Goal: Communication & Community: Participate in discussion

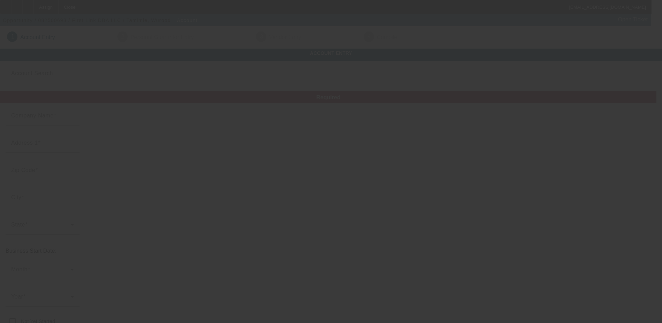
type input "First Link"
type input "[PHONE_NUMBER]"
type input "LLC"
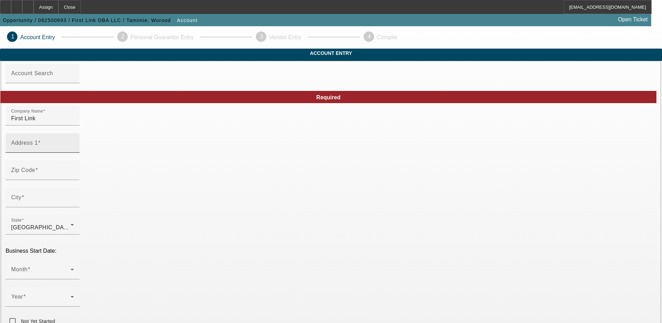
click at [74, 150] on input "Address 1" at bounding box center [42, 145] width 63 height 8
click at [74, 150] on input "[GEOGRAPHIC_DATA]" at bounding box center [42, 145] width 63 height 8
type input "[STREET_ADDRESS][GEOGRAPHIC_DATA]"
click at [74, 178] on div "Zip Code" at bounding box center [42, 170] width 63 height 20
type input "77407"
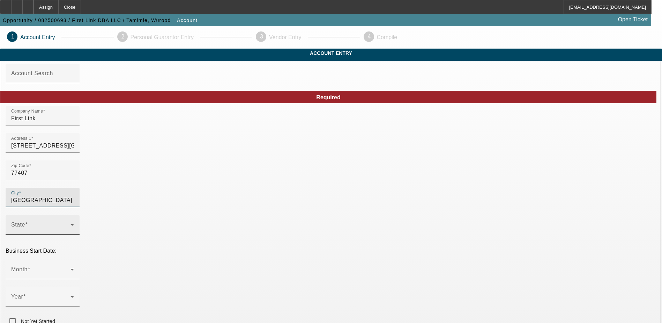
type input "[GEOGRAPHIC_DATA]"
click at [71, 223] on span at bounding box center [40, 227] width 59 height 8
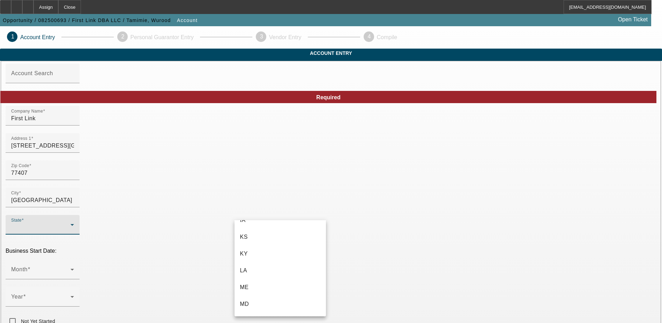
scroll to position [349, 0]
click at [267, 267] on mat-option "MI" at bounding box center [280, 267] width 91 height 17
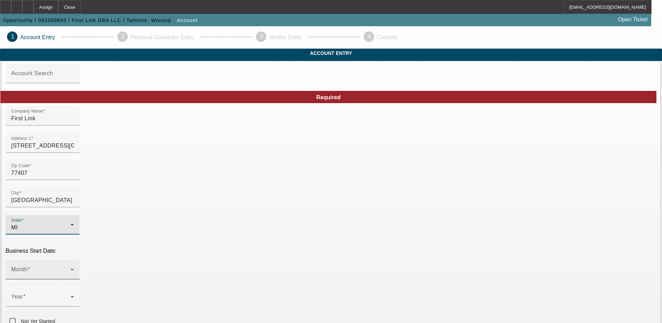
type input "[GEOGRAPHIC_DATA]"
click at [71, 268] on span at bounding box center [40, 272] width 59 height 8
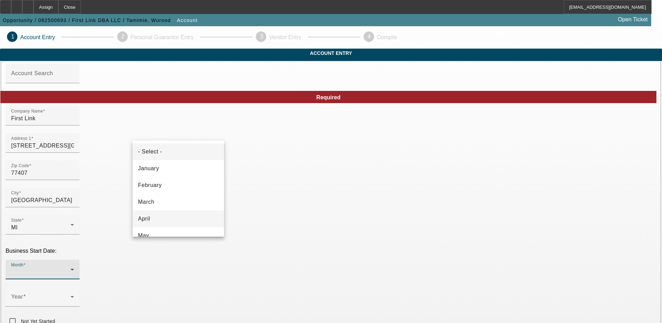
click at [168, 216] on mat-option "April" at bounding box center [178, 218] width 91 height 17
click at [74, 259] on div "Month April" at bounding box center [42, 269] width 63 height 20
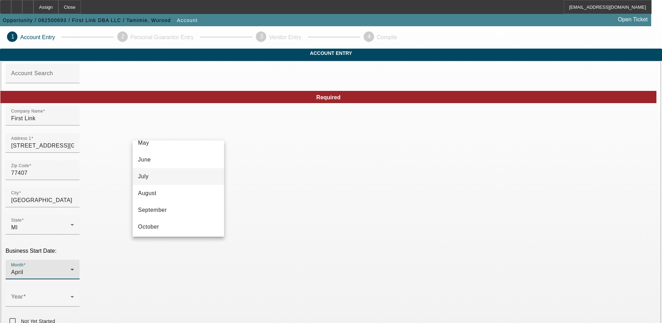
scroll to position [105, 0]
click at [224, 126] on div at bounding box center [331, 161] width 662 height 323
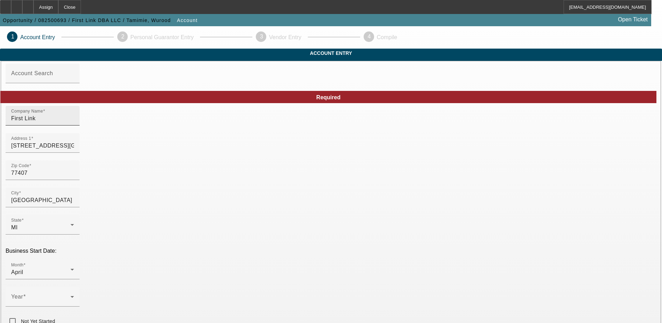
click at [74, 123] on input "First Link" at bounding box center [42, 118] width 63 height 8
type input "First Link LLC"
click at [74, 219] on div "State MI" at bounding box center [42, 225] width 63 height 20
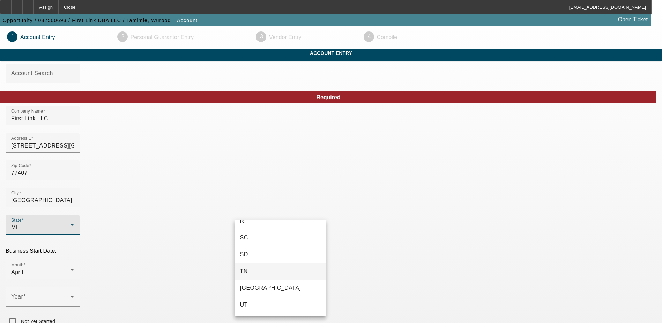
scroll to position [693, 0]
click at [269, 275] on mat-option "[GEOGRAPHIC_DATA]" at bounding box center [280, 275] width 91 height 17
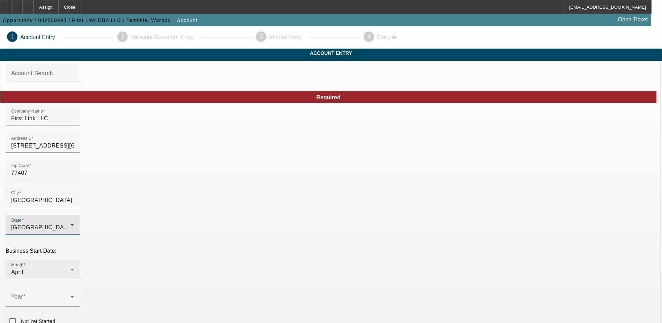
click at [71, 268] on div "April" at bounding box center [40, 272] width 59 height 8
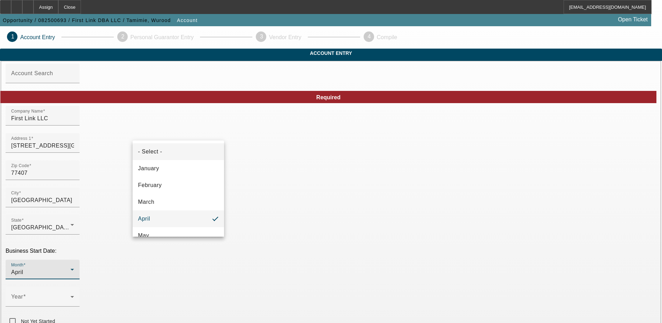
click at [179, 159] on mat-option "- Select -" at bounding box center [178, 151] width 91 height 17
click at [20, 314] on input "Not Yet Started" at bounding box center [13, 321] width 14 height 14
checkbox input "true"
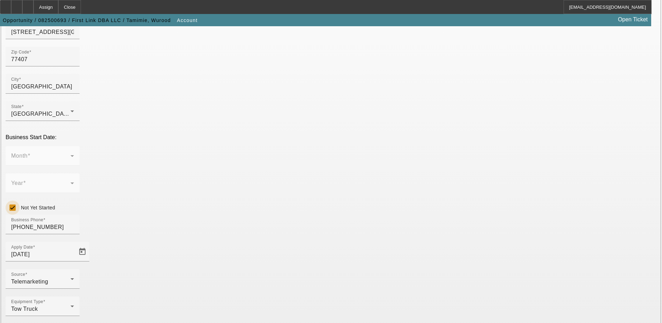
scroll to position [118, 0]
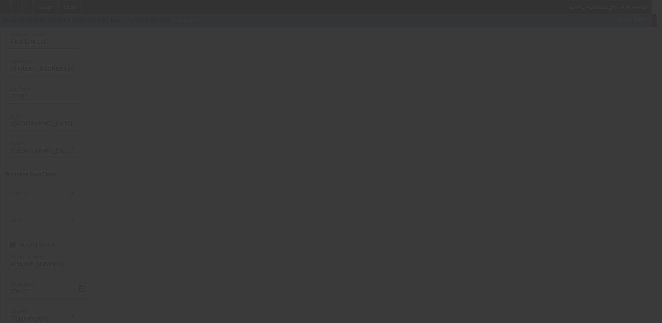
scroll to position [0, 0]
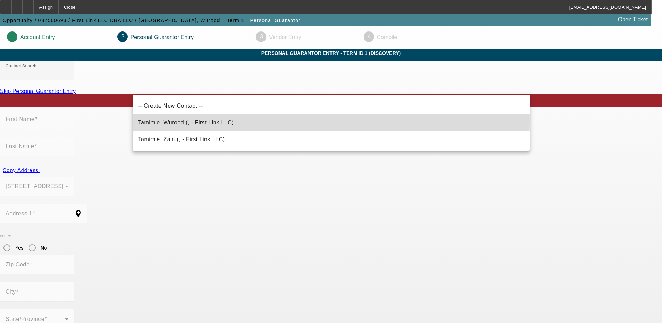
click at [219, 120] on mat-option "Tamimie, Wurood (, - First Link LLC)" at bounding box center [331, 122] width 397 height 17
type input "Tamimie, Wurood (, - First Link LLC)"
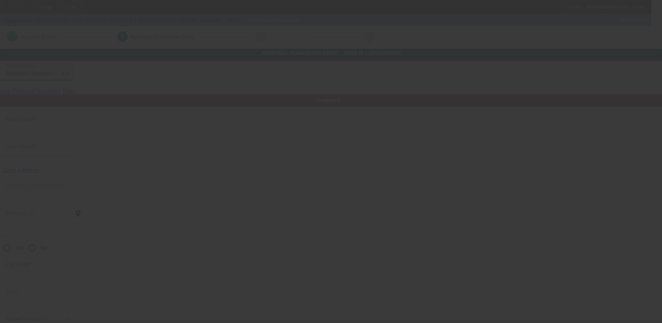
type input "Wurood"
type input "Tamimie"
radio input "true"
type input "[PHONE_NUMBER]"
type input "[EMAIL_ADDRESS][DOMAIN_NAME]"
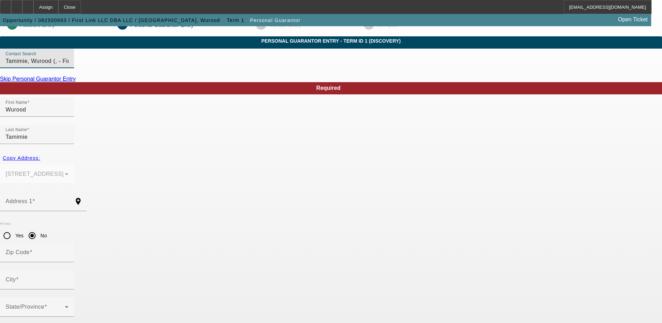
scroll to position [19, 0]
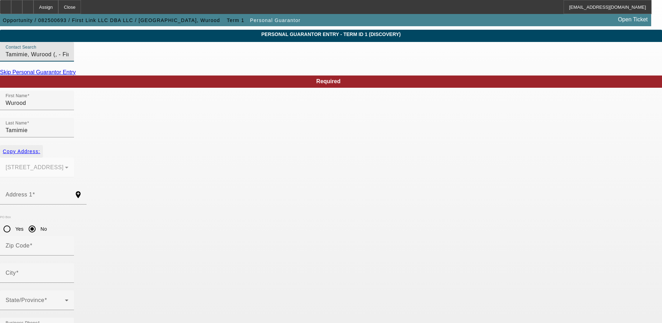
click at [40, 148] on span "Copy Address:" at bounding box center [21, 151] width 37 height 6
type input "[STREET_ADDRESS][GEOGRAPHIC_DATA]"
radio input "false"
type input "77407"
type input "[GEOGRAPHIC_DATA]"
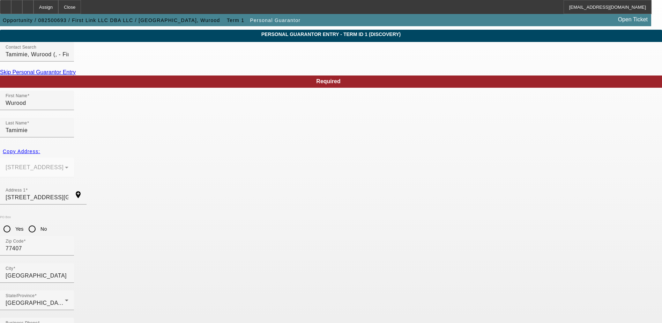
type input "850-94-1001"
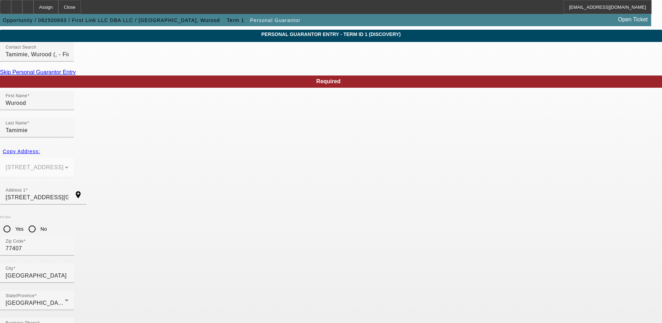
type input "100"
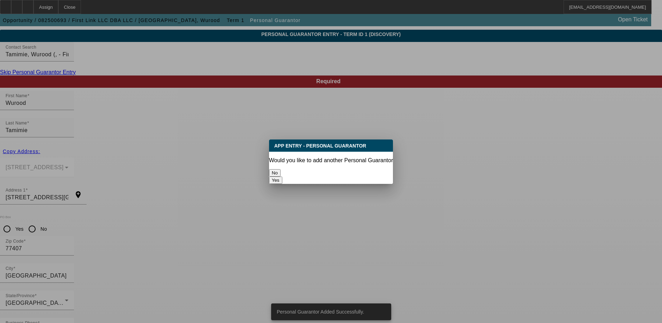
scroll to position [0, 0]
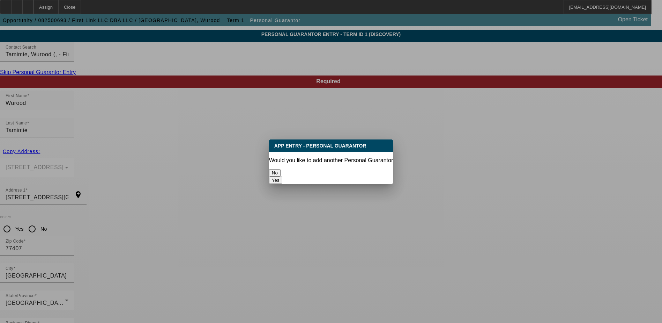
click at [281, 169] on button "No" at bounding box center [275, 172] width 12 height 7
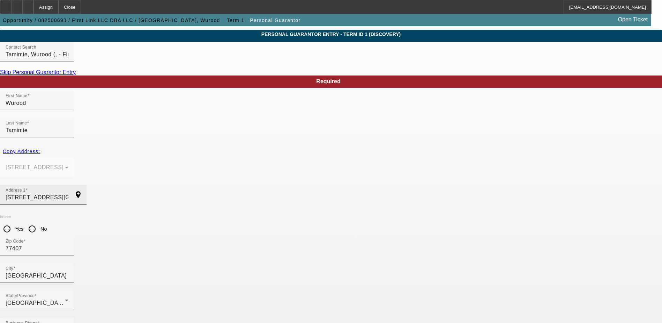
scroll to position [19, 0]
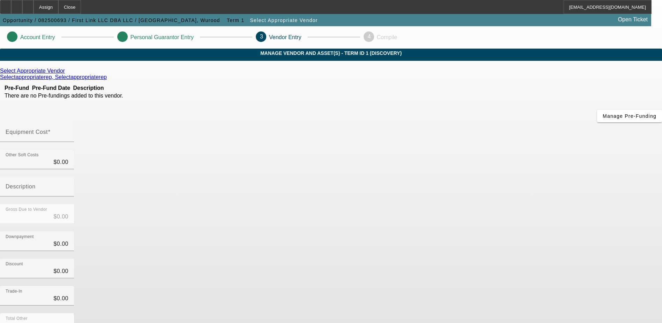
click at [67, 74] on icon at bounding box center [67, 71] width 0 height 6
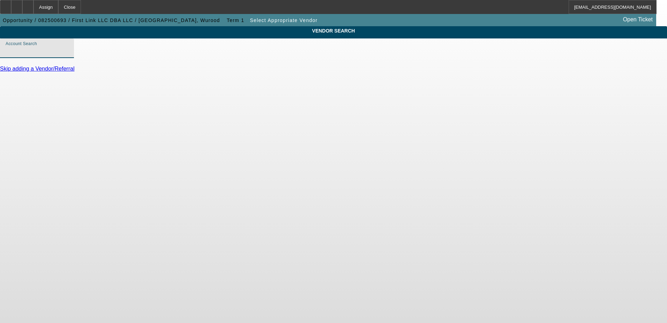
click at [68, 55] on input "Account Search" at bounding box center [37, 51] width 63 height 8
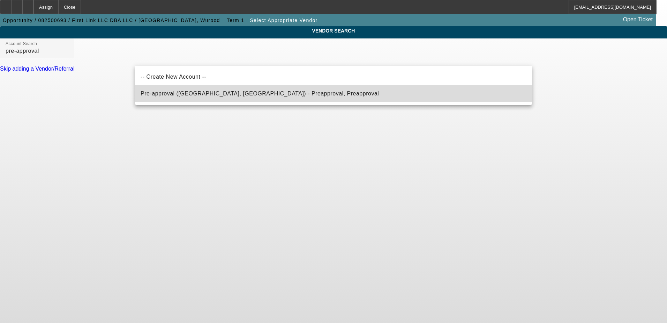
click at [208, 93] on span "Pre-approval ([GEOGRAPHIC_DATA], [GEOGRAPHIC_DATA]) - Preapproval, Preapproval" at bounding box center [260, 93] width 238 height 6
type input "Pre-approval ([GEOGRAPHIC_DATA], [GEOGRAPHIC_DATA]) - Preapproval, Preapproval"
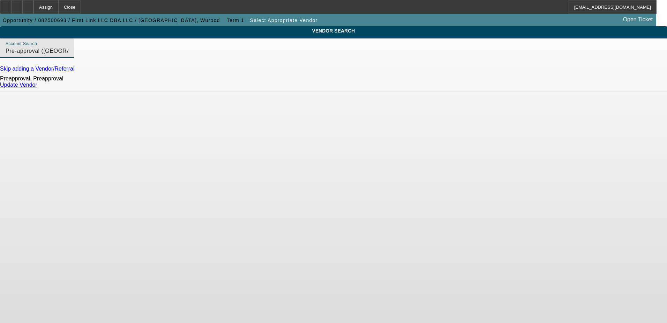
click at [37, 88] on link "Update Vendor" at bounding box center [18, 85] width 37 height 6
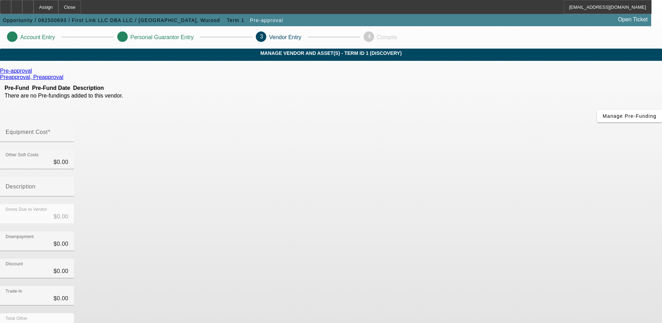
click at [68, 131] on input "Equipment Cost" at bounding box center [37, 135] width 63 height 8
type input "7"
type input "$7.00"
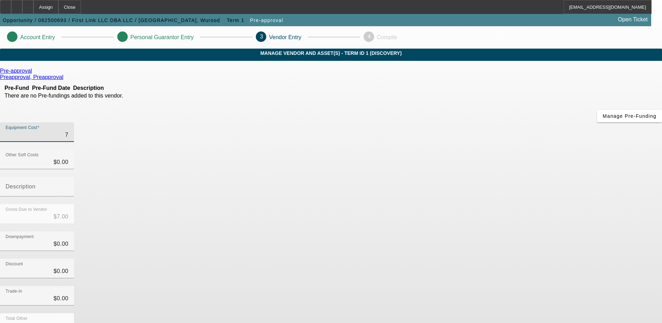
type input "71"
type input "$71.00"
type input "710"
type input "$710.00"
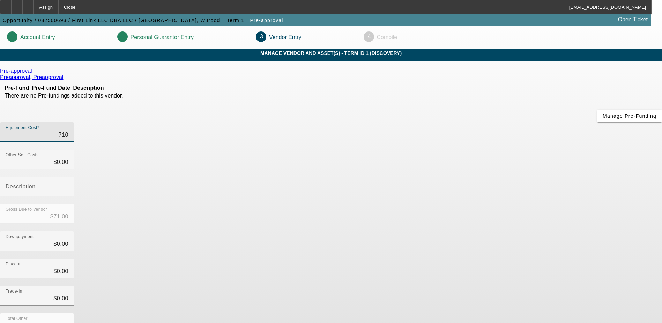
type input "$710.00"
type input "7100"
type input "$7,100.00"
type input "71000"
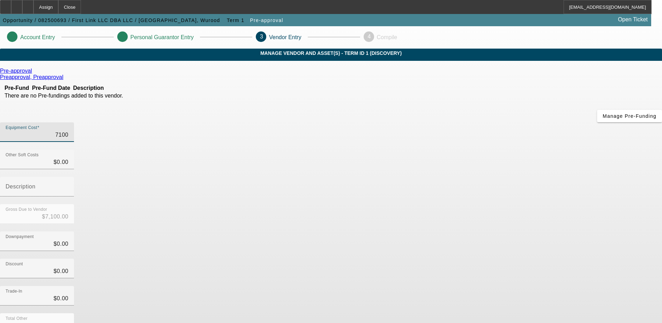
type input "$71,000.00"
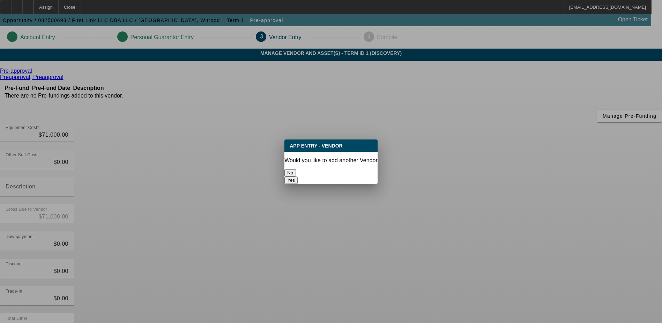
click at [296, 169] on button "No" at bounding box center [290, 172] width 12 height 7
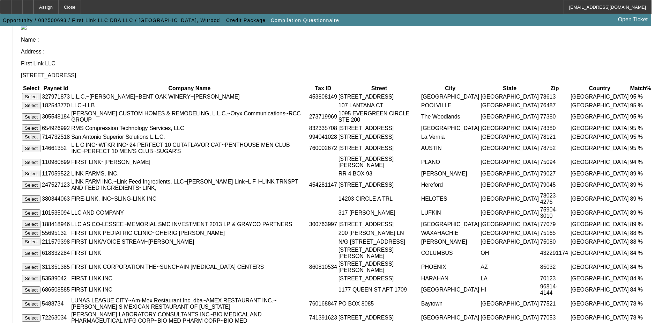
scroll to position [176, 0]
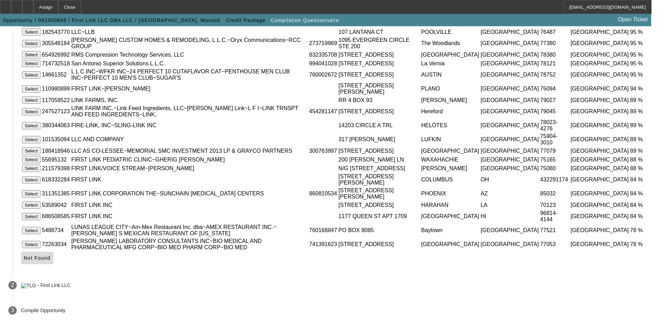
click at [51, 258] on span "Not Found" at bounding box center [37, 258] width 27 height 6
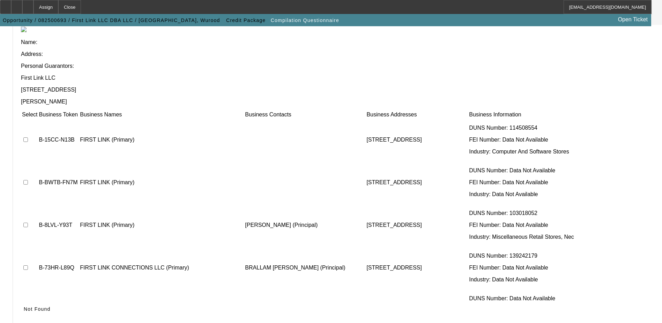
scroll to position [64, 0]
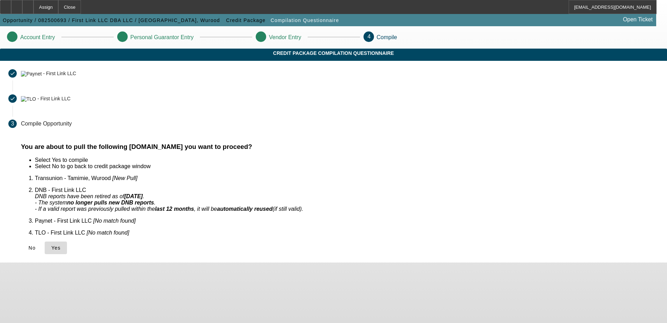
click at [51, 245] on icon at bounding box center [51, 248] width 0 height 6
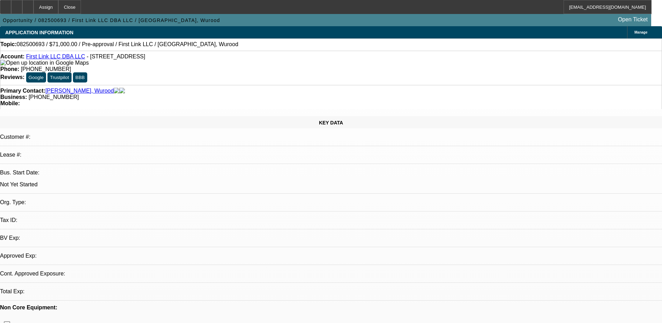
select select "0"
select select "2"
select select "0.1"
select select "1"
select select "2"
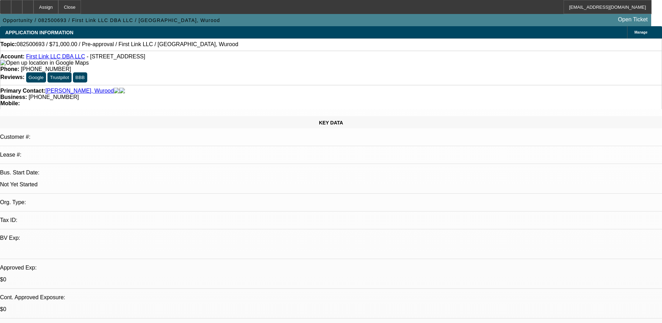
select select "4"
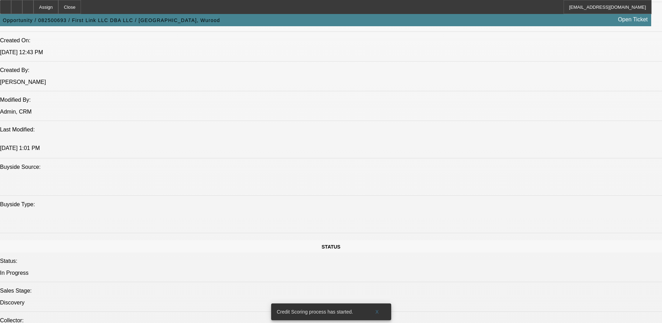
scroll to position [524, 0]
click at [377, 309] on span "X" at bounding box center [377, 312] width 4 height 6
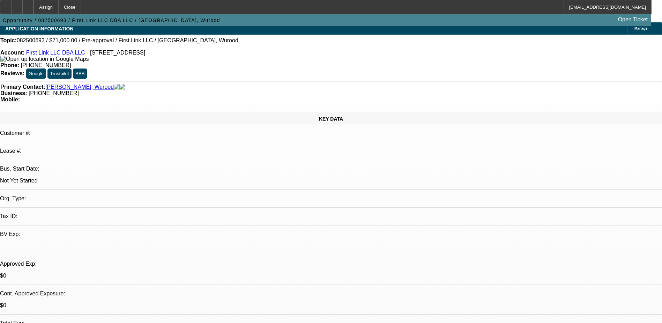
scroll to position [0, 0]
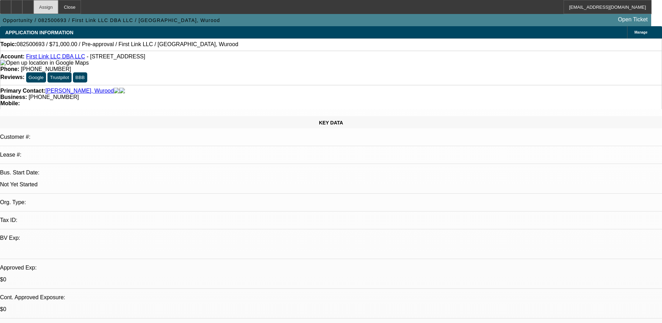
click at [58, 7] on div "Assign" at bounding box center [46, 7] width 25 height 14
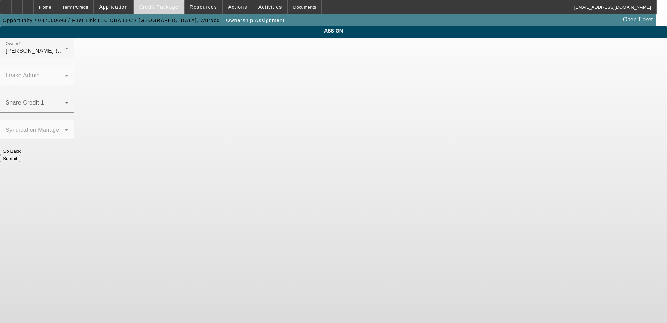
click at [173, 6] on span "Credit Package" at bounding box center [158, 7] width 39 height 6
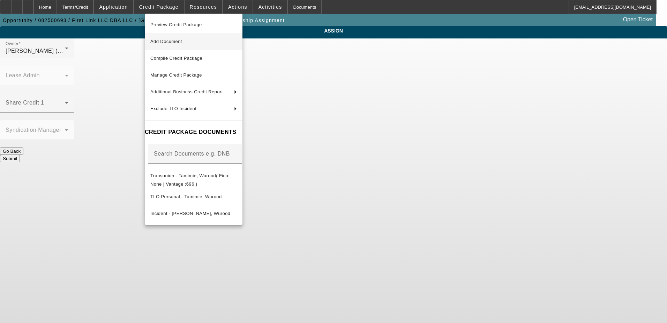
click at [180, 43] on span "Add Document" at bounding box center [166, 41] width 32 height 5
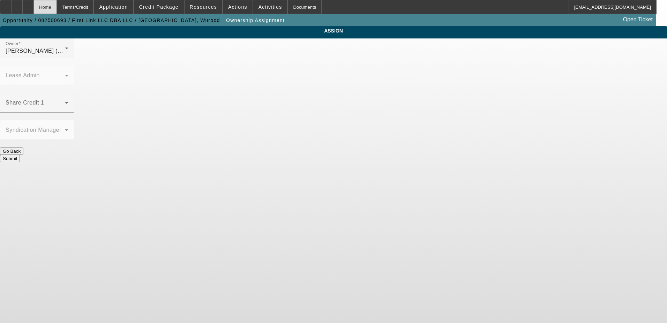
click at [57, 7] on div "Home" at bounding box center [45, 7] width 23 height 14
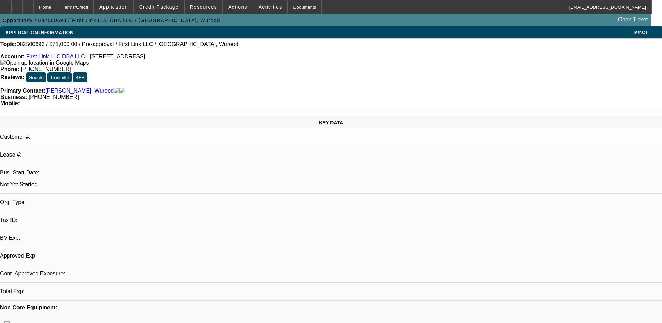
select select "0"
select select "2"
select select "0.1"
select select "4"
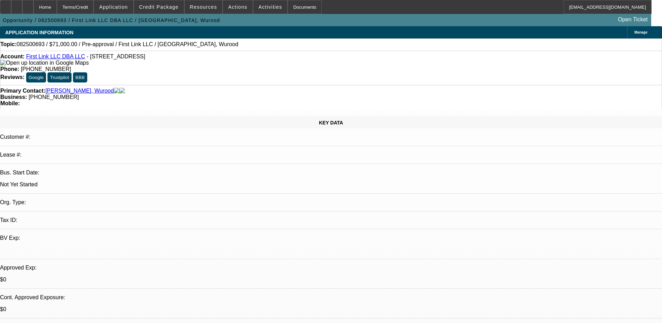
radio input "true"
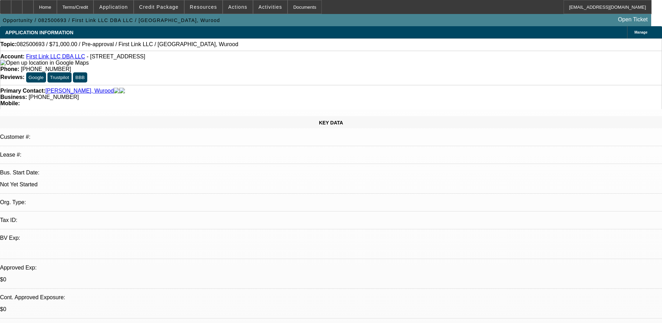
type textarea "[PERSON_NAME] is starting a business that her son zain is going to run. He has …"
radio input "true"
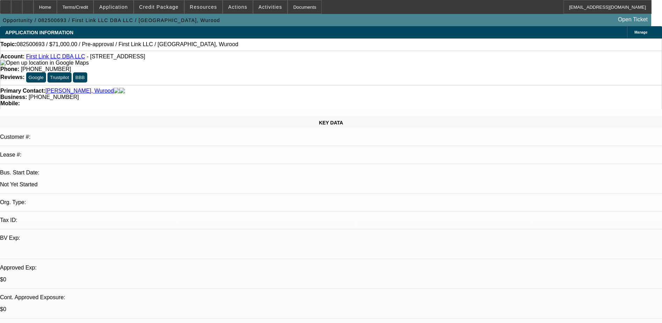
type textarea "He already has a truck picked out and said he could put around 10k down"
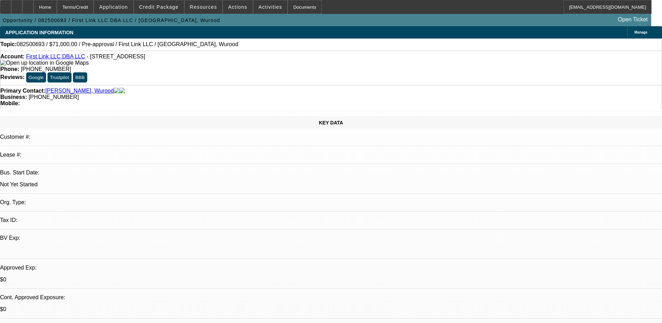
click at [60, 88] on link "[PERSON_NAME], Wurood" at bounding box center [79, 91] width 68 height 6
